Goal: Complete application form

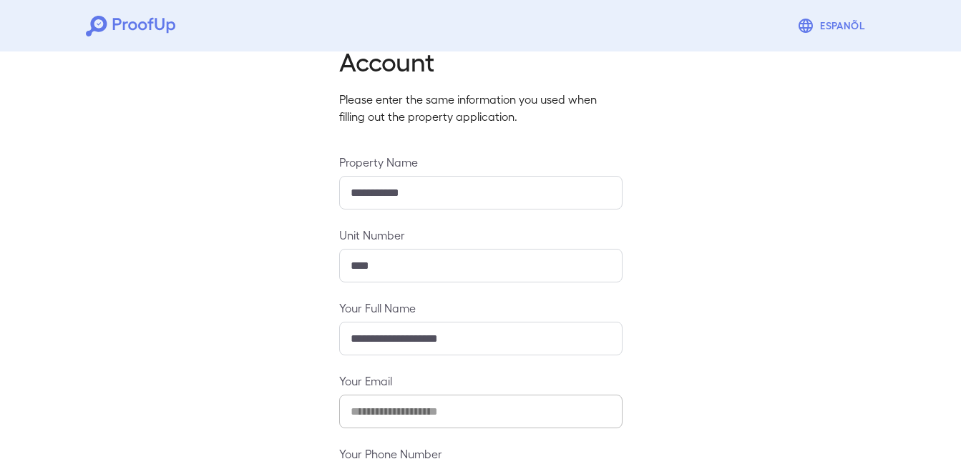
scroll to position [189, 0]
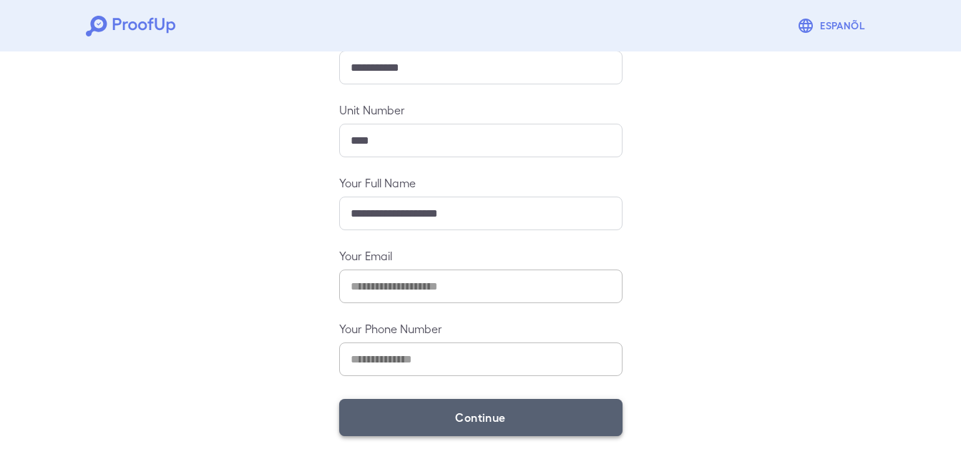
click at [483, 420] on button "Continue" at bounding box center [480, 417] width 283 height 37
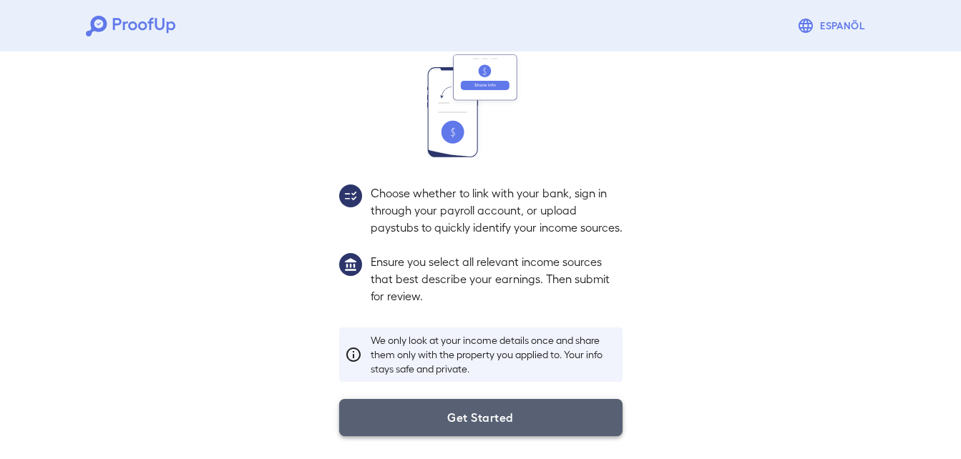
click at [474, 422] on button "Get Started" at bounding box center [480, 417] width 283 height 37
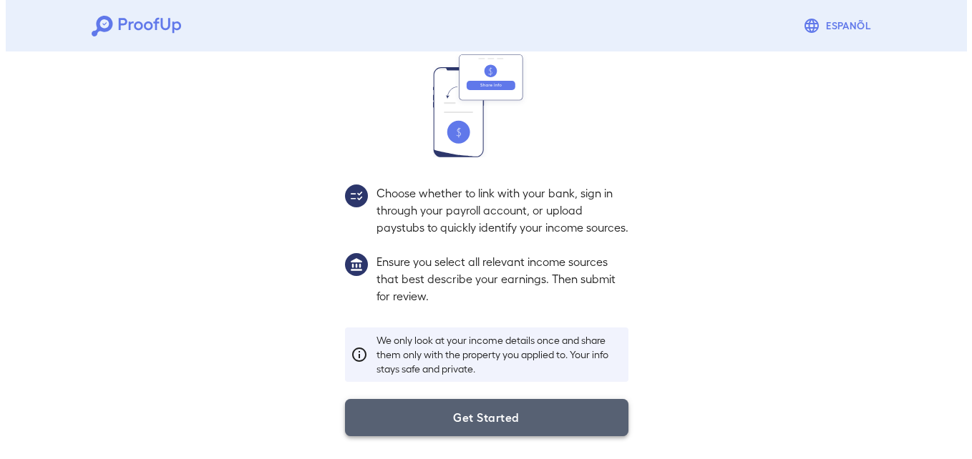
scroll to position [87, 0]
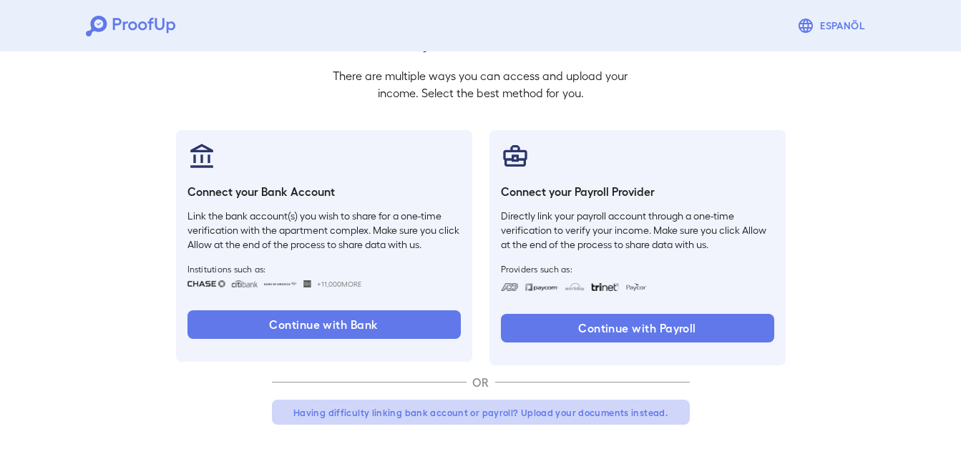
click at [420, 414] on button "Having difficulty linking bank account or payroll? Upload your documents instea…" at bounding box center [481, 413] width 418 height 26
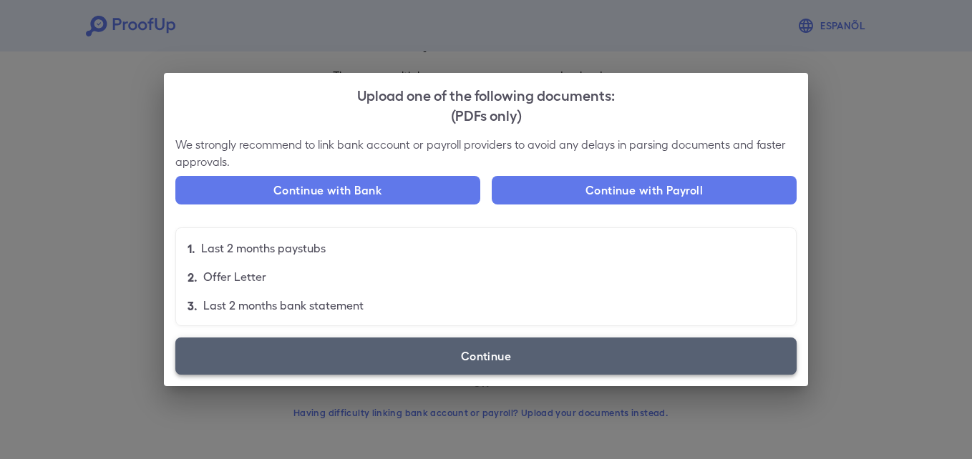
click at [446, 350] on label "Continue" at bounding box center [485, 356] width 621 height 37
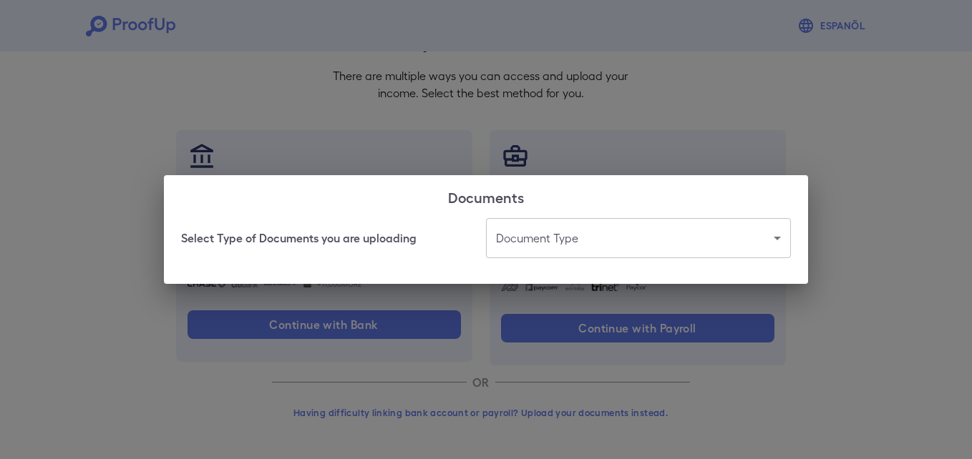
click at [533, 230] on body "Espanõl Go back How Would You Like to Verify Your Income? There are multiple wa…" at bounding box center [486, 186] width 972 height 547
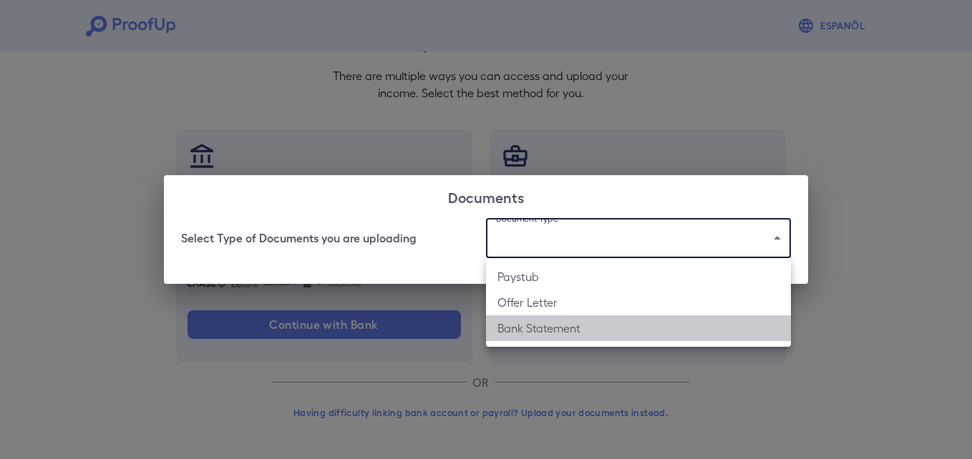
click at [549, 324] on li "Bank Statement" at bounding box center [638, 329] width 305 height 26
type input "**********"
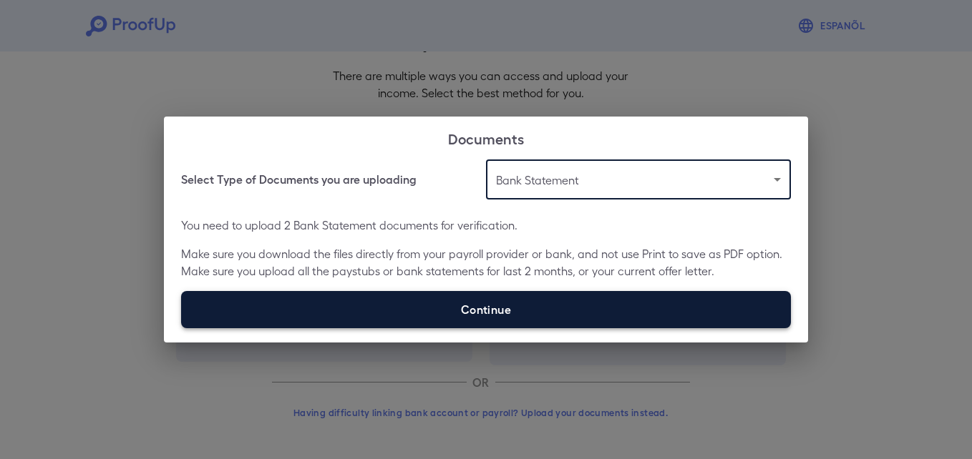
click at [469, 315] on label "Continue" at bounding box center [486, 309] width 610 height 37
click at [182, 328] on input "Continue" at bounding box center [181, 328] width 1 height 1
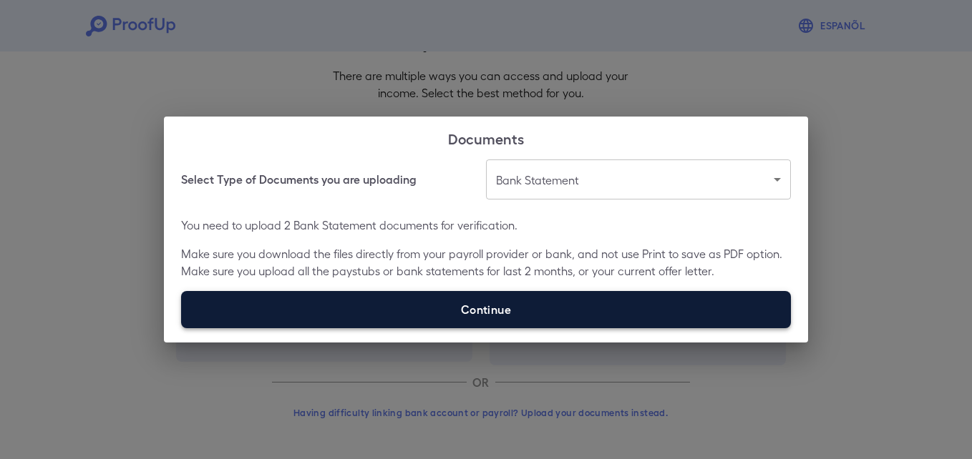
type input "**********"
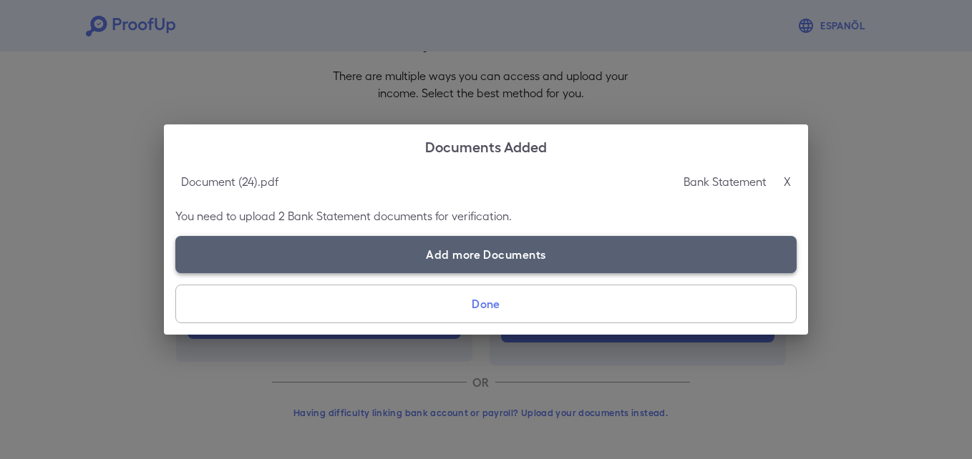
click at [449, 250] on label "Add more Documents" at bounding box center [485, 254] width 621 height 37
click at [176, 273] on input "Add more Documents" at bounding box center [175, 273] width 1 height 1
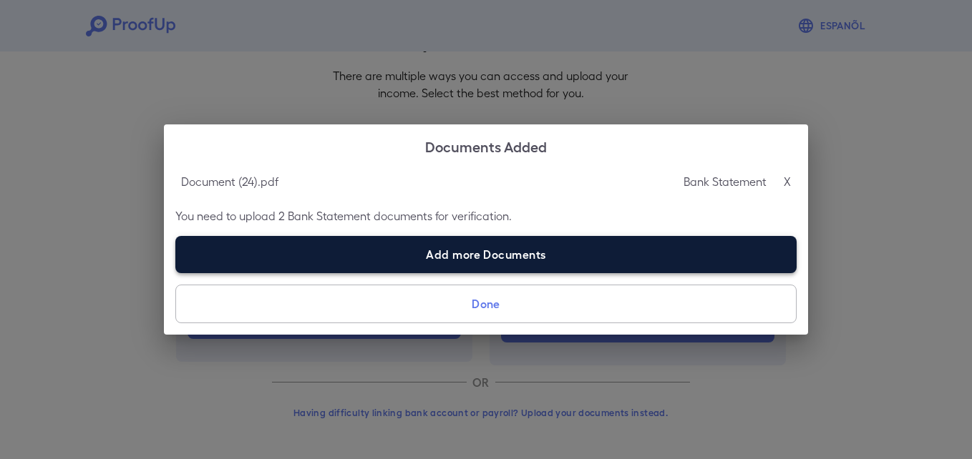
type input "**********"
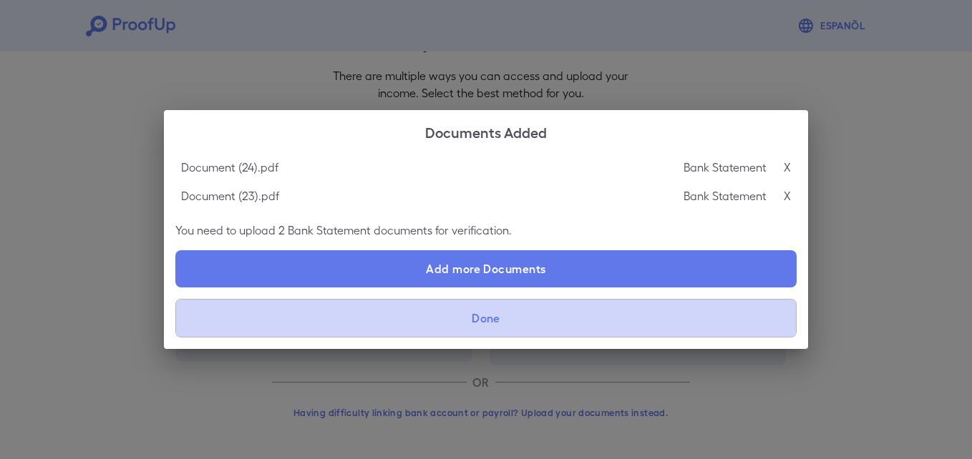
click at [485, 323] on button "Done" at bounding box center [485, 318] width 621 height 39
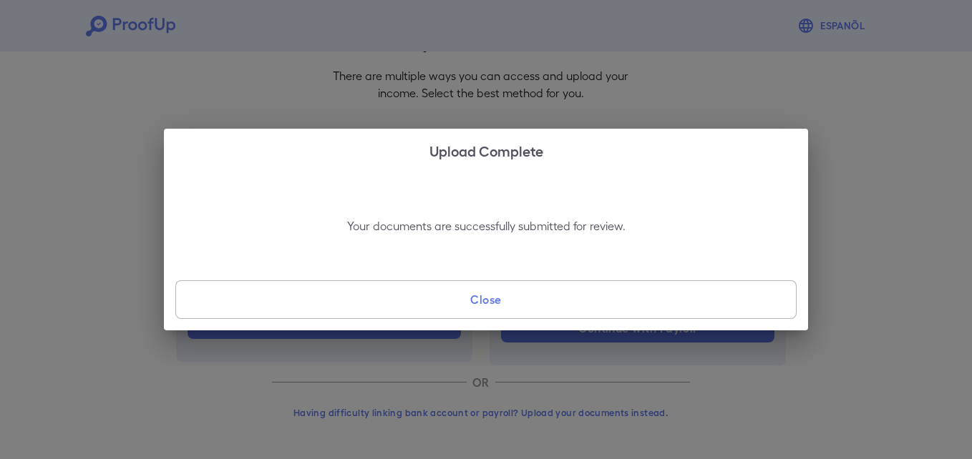
click at [472, 302] on button "Close" at bounding box center [485, 299] width 621 height 39
